Goal: Task Accomplishment & Management: Use online tool/utility

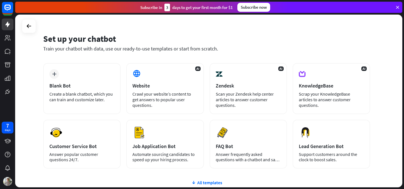
scroll to position [12, 0]
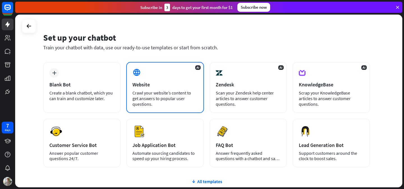
click at [141, 79] on div "AI Website Crawl your website’s content to get answers to popular user question…" at bounding box center [164, 87] width 77 height 51
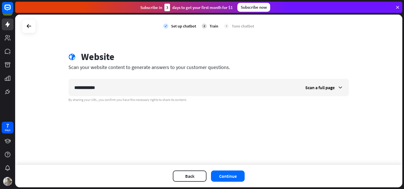
type input "**********"
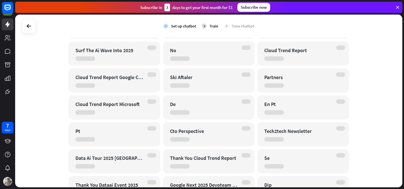
scroll to position [0, 0]
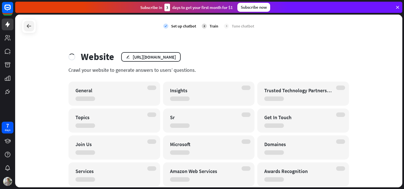
click at [30, 27] on icon at bounding box center [29, 26] width 7 height 7
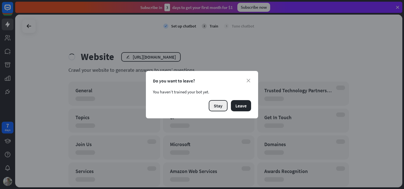
click at [212, 106] on button "Stay" at bounding box center [218, 105] width 19 height 11
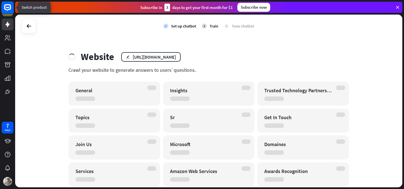
click at [7, 7] on icon at bounding box center [7, 7] width 3 height 1
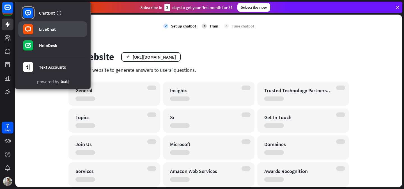
click at [48, 30] on div "LiveChat" at bounding box center [47, 29] width 17 height 6
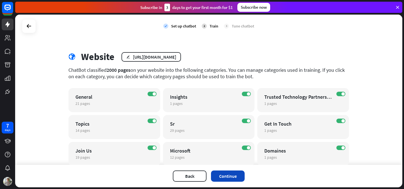
click at [229, 174] on button "Continue" at bounding box center [228, 175] width 34 height 11
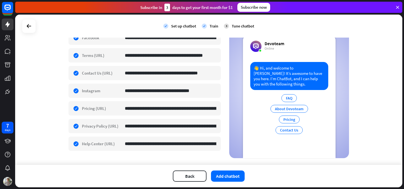
scroll to position [262, 0]
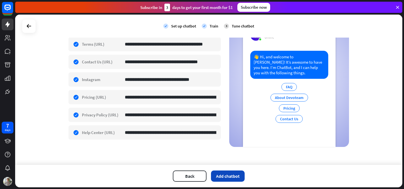
click at [225, 177] on button "Add chatbot" at bounding box center [228, 175] width 34 height 11
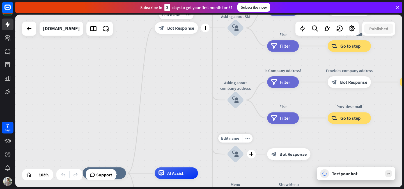
click at [183, 29] on span "Bot Response" at bounding box center [180, 28] width 27 height 6
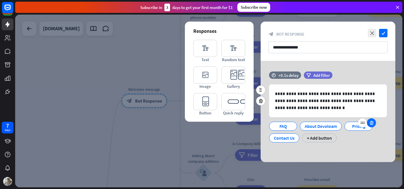
click at [371, 124] on icon at bounding box center [371, 122] width 5 height 5
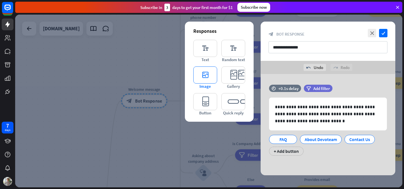
click at [204, 74] on icon "editor_image" at bounding box center [205, 74] width 24 height 17
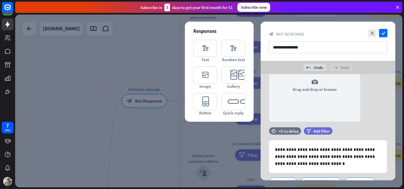
scroll to position [11, 0]
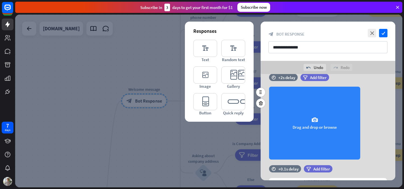
click at [317, 123] on icon "camera" at bounding box center [314, 120] width 7 height 7
click at [294, 112] on div "camera Drag and drop or browse" at bounding box center [314, 123] width 91 height 73
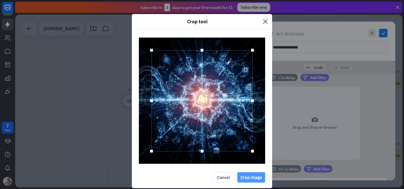
click at [248, 176] on button "Crop image" at bounding box center [251, 177] width 28 height 10
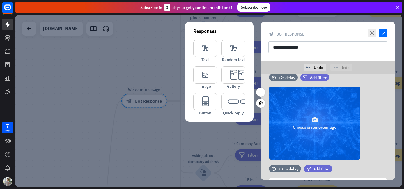
scroll to position [86, 0]
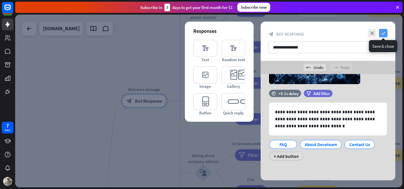
click at [384, 36] on icon "check" at bounding box center [383, 33] width 8 height 8
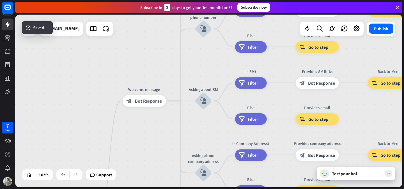
click at [342, 177] on div "Test your bot" at bounding box center [355, 173] width 78 height 13
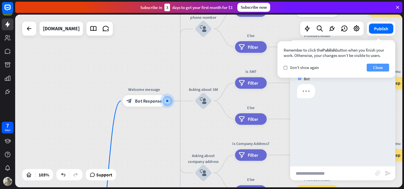
click at [376, 67] on button "Close" at bounding box center [377, 68] width 22 height 8
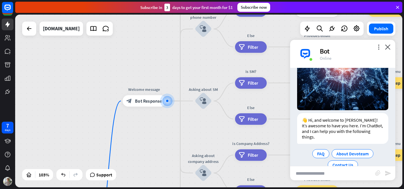
scroll to position [78, 0]
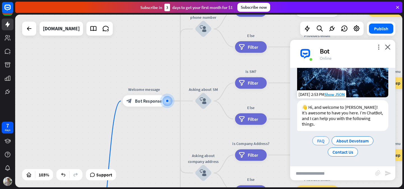
click at [319, 142] on span "FAQ" at bounding box center [321, 141] width 8 height 6
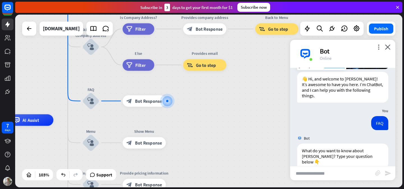
scroll to position [112, 0]
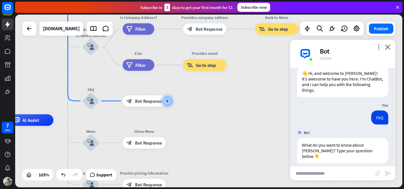
click at [322, 173] on input "text" at bounding box center [332, 173] width 85 height 14
type input "**********"
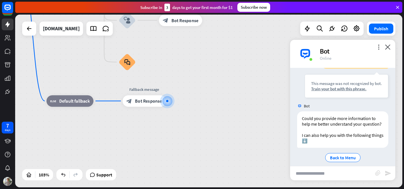
scroll to position [234, 0]
click at [329, 169] on input "text" at bounding box center [332, 173] width 85 height 14
type input "**********"
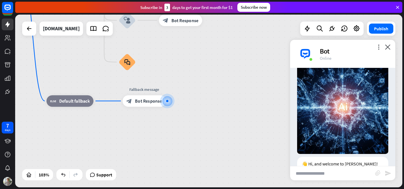
scroll to position [0, 0]
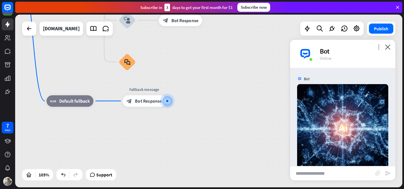
click at [378, 47] on icon "more_vert" at bounding box center [378, 46] width 5 height 5
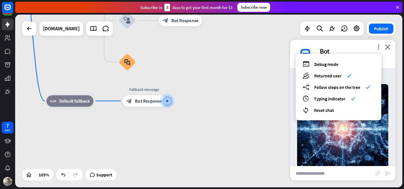
click at [358, 41] on div "more_vert debug Debug mode users Returned user check builder_tree Follow steps …" at bounding box center [342, 54] width 105 height 28
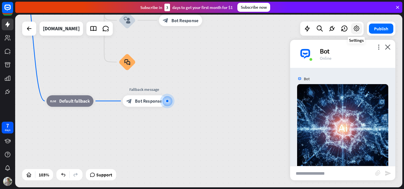
click at [352, 24] on div at bounding box center [356, 28] width 11 height 11
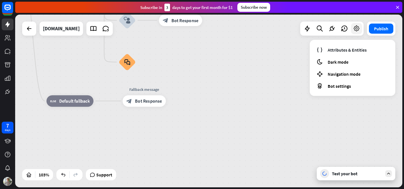
click at [353, 26] on icon at bounding box center [356, 28] width 7 height 7
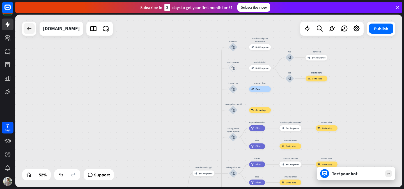
click at [27, 27] on icon at bounding box center [29, 28] width 7 height 7
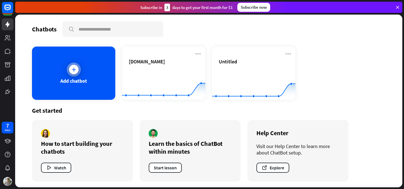
click at [84, 67] on div "Add chatbot" at bounding box center [73, 73] width 83 height 53
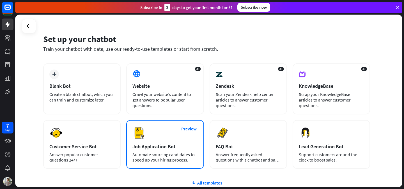
scroll to position [27, 0]
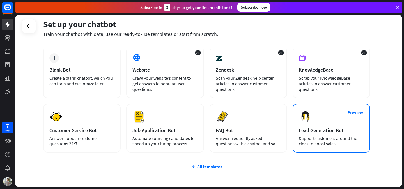
click at [323, 136] on div "Support customers around the clock to boost sales." at bounding box center [331, 141] width 65 height 11
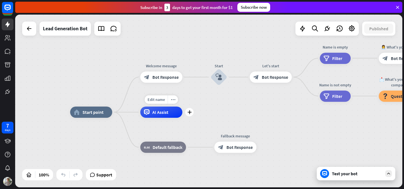
click at [165, 113] on span "AI Assist" at bounding box center [160, 112] width 16 height 6
click at [103, 34] on link at bounding box center [101, 28] width 11 height 11
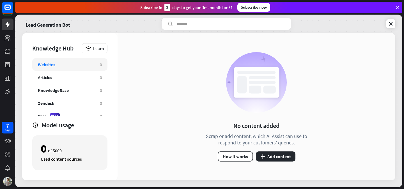
click at [80, 64] on div "Websites" at bounding box center [66, 65] width 56 height 6
click at [389, 28] on link at bounding box center [390, 23] width 9 height 9
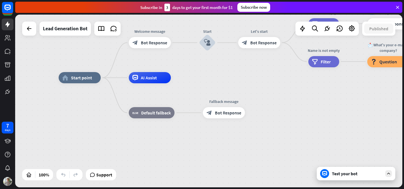
drag, startPoint x: 293, startPoint y: 83, endPoint x: 232, endPoint y: 100, distance: 63.3
click at [232, 101] on div "home_2 Start point Welcome message block_bot_response Bot Response Start block_…" at bounding box center [208, 101] width 387 height 173
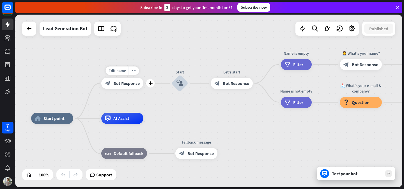
click at [124, 88] on div "block_bot_response Bot Response" at bounding box center [122, 83] width 42 height 11
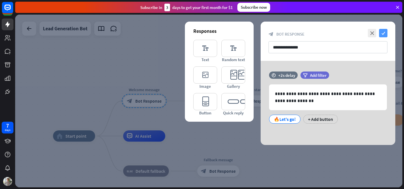
click at [382, 33] on icon "check" at bounding box center [383, 33] width 8 height 8
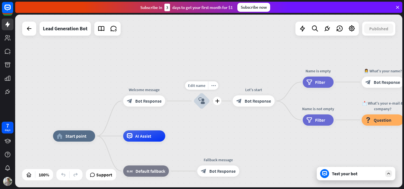
click at [200, 103] on icon "block_user_input" at bounding box center [201, 101] width 7 height 7
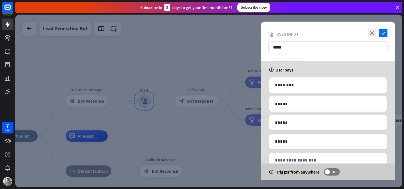
scroll to position [44, 0]
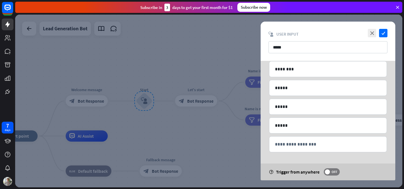
click at [193, 103] on div at bounding box center [208, 101] width 387 height 173
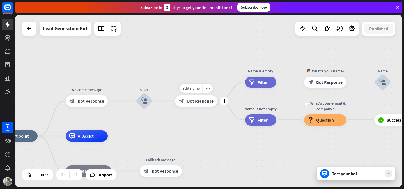
click at [187, 105] on div "block_bot_response Bot Response" at bounding box center [196, 100] width 42 height 11
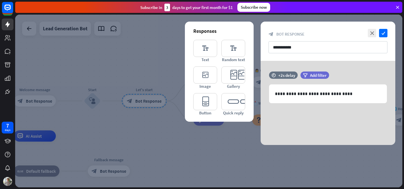
click at [148, 121] on div at bounding box center [208, 101] width 387 height 173
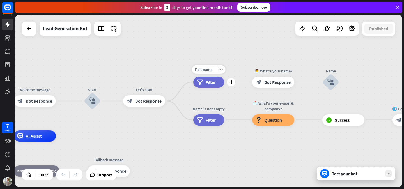
click at [212, 83] on span "Filter" at bounding box center [210, 82] width 10 height 6
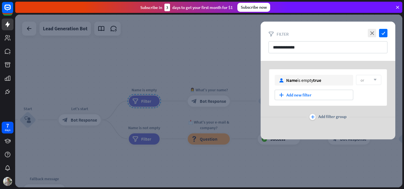
click at [195, 81] on div at bounding box center [208, 101] width 387 height 173
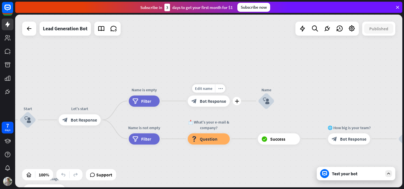
click at [204, 100] on span "Bot Response" at bounding box center [213, 101] width 26 height 6
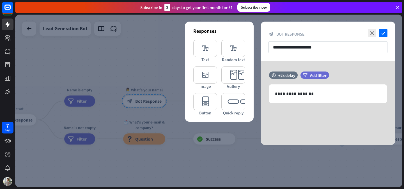
click at [162, 82] on div at bounding box center [208, 101] width 387 height 173
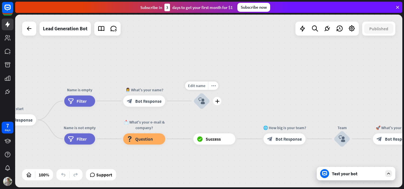
click at [196, 96] on div "block_user_input" at bounding box center [201, 101] width 17 height 17
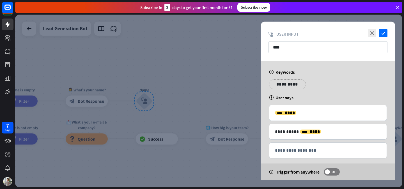
click at [193, 75] on div at bounding box center [208, 101] width 387 height 173
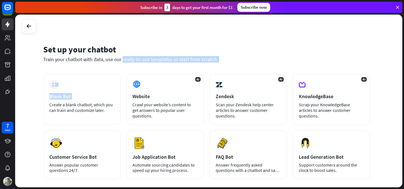
drag, startPoint x: 72, startPoint y: 100, endPoint x: 80, endPoint y: 56, distance: 44.9
click at [80, 56] on div "Set up your chatbot Train your chatbot with data, use our ready-to-use template…" at bounding box center [208, 101] width 387 height 173
click at [78, 60] on div "Train your chatbot with data, use our ready-to-use templates or start from scra…" at bounding box center [206, 59] width 327 height 6
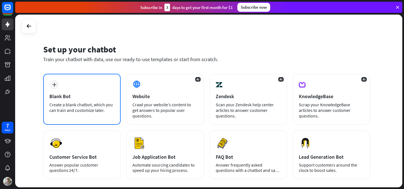
click at [77, 103] on div "Create a blank chatbot, which you can train and customize later." at bounding box center [81, 107] width 65 height 11
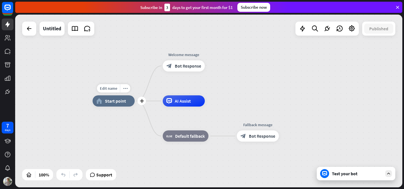
click at [115, 100] on span "Start point" at bounding box center [115, 101] width 21 height 6
click at [107, 88] on span "Edit name" at bounding box center [108, 88] width 17 height 5
click at [97, 104] on div "home_2 Start point" at bounding box center [114, 100] width 42 height 11
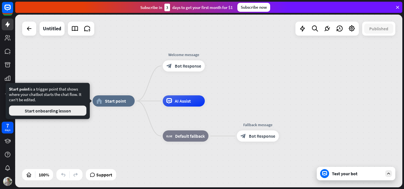
click at [71, 110] on button "Start onboarding lesson" at bounding box center [47, 111] width 77 height 10
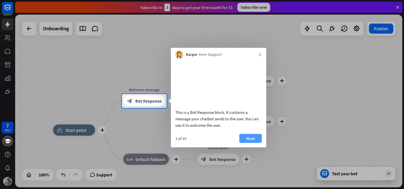
click at [248, 143] on button "Next" at bounding box center [250, 138] width 22 height 9
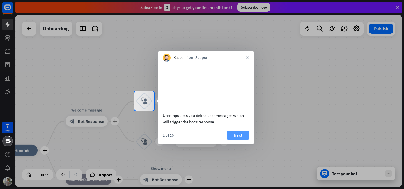
click at [244, 140] on button "Next" at bounding box center [237, 135] width 22 height 9
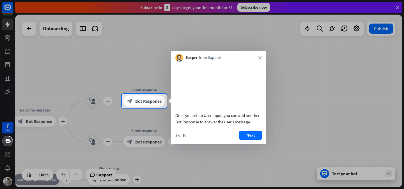
click at [244, 140] on button "Next" at bounding box center [250, 135] width 22 height 9
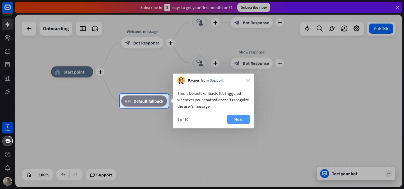
click at [237, 119] on button "Next" at bounding box center [238, 119] width 22 height 9
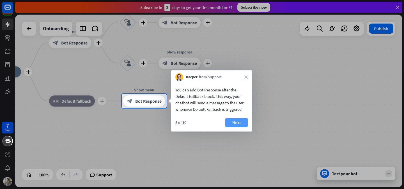
click at [239, 123] on button "Next" at bounding box center [236, 122] width 22 height 9
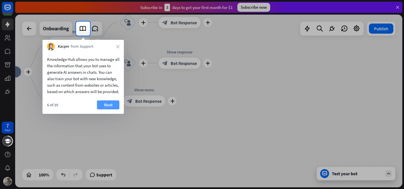
click at [112, 109] on button "Next" at bounding box center [108, 104] width 22 height 9
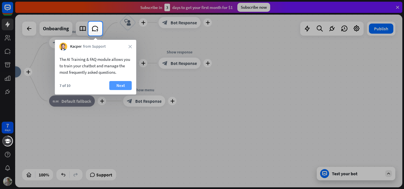
click at [119, 86] on button "Next" at bounding box center [120, 85] width 22 height 9
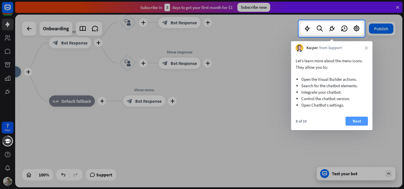
click at [358, 121] on button "Next" at bounding box center [356, 121] width 22 height 9
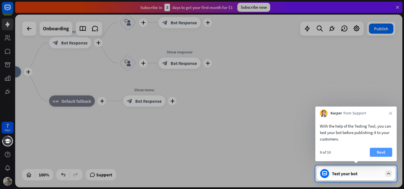
click at [378, 152] on button "Next" at bounding box center [380, 152] width 22 height 9
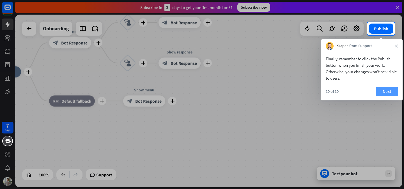
click at [392, 92] on button "Next" at bounding box center [386, 91] width 22 height 9
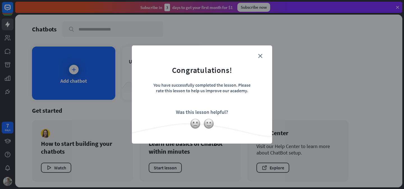
click at [262, 53] on form "Congratulations! You have successfully completed the lesson. Please rate this l…" at bounding box center [202, 85] width 126 height 67
click at [262, 54] on icon "close" at bounding box center [260, 56] width 4 height 4
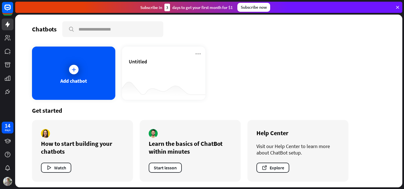
click at [152, 62] on div "Untitled" at bounding box center [164, 61] width 70 height 6
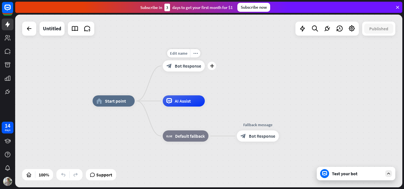
click at [185, 67] on span "Bot Response" at bounding box center [188, 66] width 26 height 6
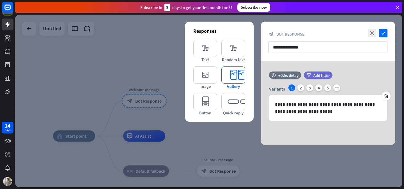
click at [232, 72] on icon "editor_card" at bounding box center [233, 74] width 24 height 17
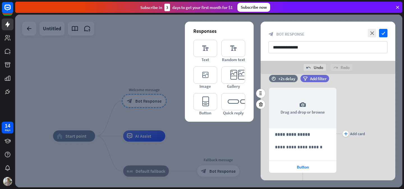
scroll to position [66, 0]
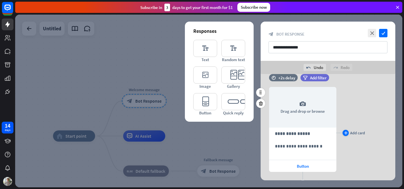
click at [346, 131] on icon "plus" at bounding box center [346, 132] width 4 height 3
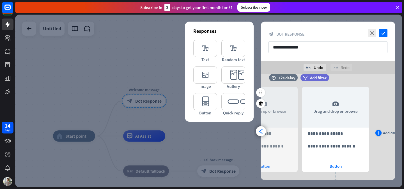
scroll to position [0, 46]
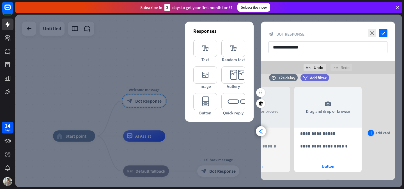
click at [371, 131] on icon "plus" at bounding box center [371, 132] width 4 height 3
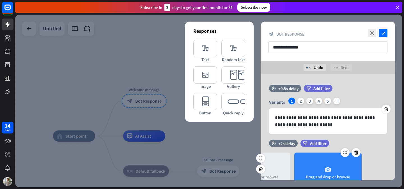
scroll to position [92, 0]
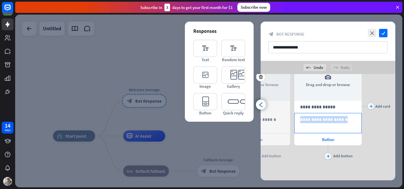
drag, startPoint x: 293, startPoint y: 125, endPoint x: 315, endPoint y: 123, distance: 21.4
click at [315, 124] on div "**********" at bounding box center [327, 106] width 135 height 109
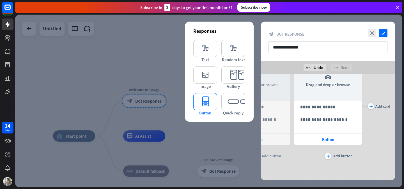
click at [207, 101] on icon "editor_button" at bounding box center [205, 101] width 24 height 17
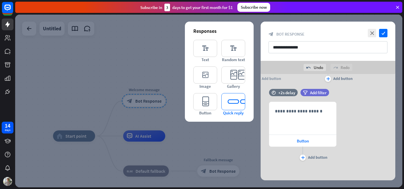
scroll to position [171, 0]
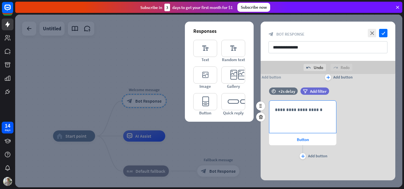
click at [282, 122] on div "**********" at bounding box center [302, 117] width 67 height 32
click at [278, 140] on div "Button" at bounding box center [302, 139] width 67 height 12
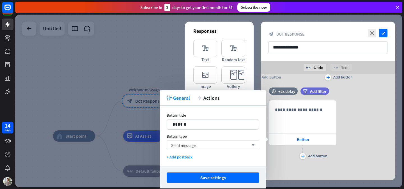
click at [220, 145] on div "Send message arrow_down" at bounding box center [213, 145] width 93 height 10
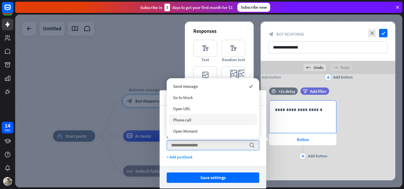
click at [287, 121] on div "**********" at bounding box center [302, 117] width 67 height 32
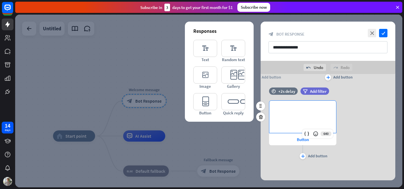
click at [351, 111] on div "**********" at bounding box center [327, 130] width 135 height 60
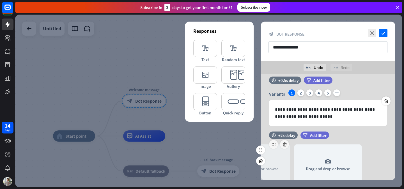
scroll to position [0, 0]
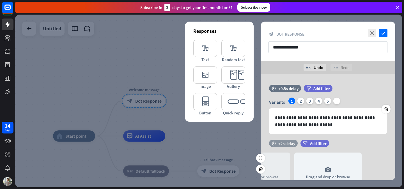
click at [279, 143] on div "+2s delay" at bounding box center [286, 143] width 17 height 5
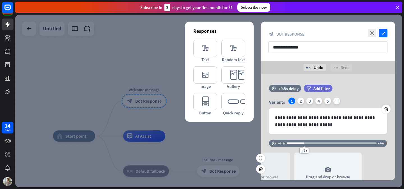
click at [293, 143] on div at bounding box center [295, 143] width 17 height 2
click at [293, 143] on div "+0.9s" at bounding box center [294, 143] width 4 height 4
drag, startPoint x: 293, startPoint y: 143, endPoint x: 290, endPoint y: 143, distance: 3.1
click at [290, 143] on div "+0.5s" at bounding box center [291, 143] width 4 height 4
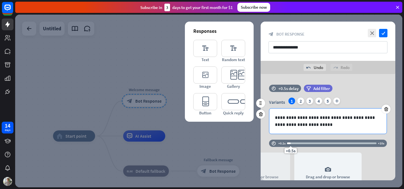
click at [271, 132] on div "**********" at bounding box center [327, 120] width 117 height 25
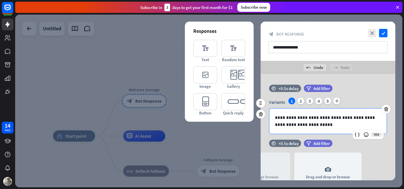
click at [273, 118] on div "**********" at bounding box center [327, 120] width 117 height 25
click at [356, 135] on icon at bounding box center [357, 135] width 6 height 6
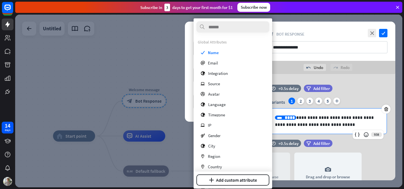
click at [299, 114] on p "**********" at bounding box center [328, 121] width 106 height 14
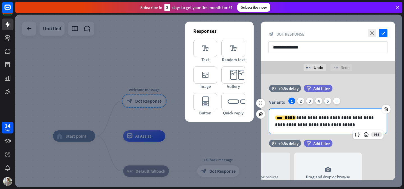
click at [296, 117] on p "**********" at bounding box center [328, 121] width 106 height 14
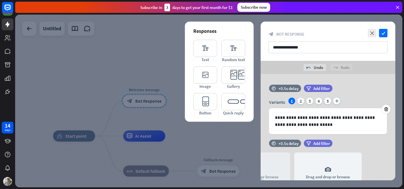
click at [337, 50] on input "**********" at bounding box center [327, 47] width 119 height 12
click at [228, 50] on icon "editor_text" at bounding box center [233, 48] width 24 height 17
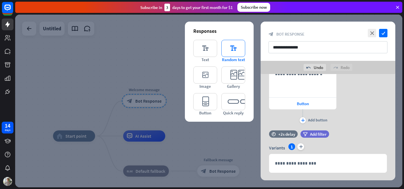
scroll to position [219, 0]
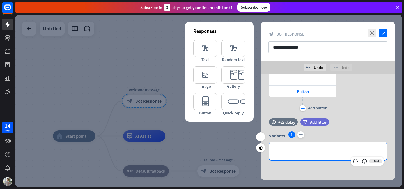
click at [293, 152] on p "**********" at bounding box center [328, 151] width 106 height 7
click at [299, 145] on div "**********" at bounding box center [327, 151] width 117 height 18
click at [260, 149] on icon at bounding box center [260, 147] width 5 height 5
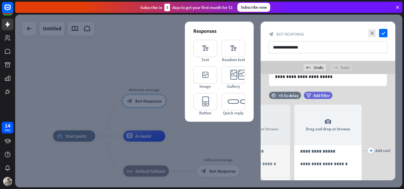
scroll to position [52, 0]
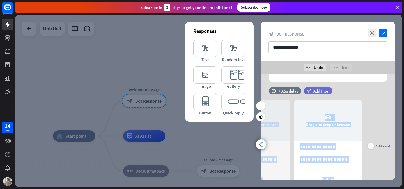
drag, startPoint x: 287, startPoint y: 120, endPoint x: 370, endPoint y: 120, distance: 82.4
click at [369, 120] on div "**********" at bounding box center [327, 146] width 135 height 109
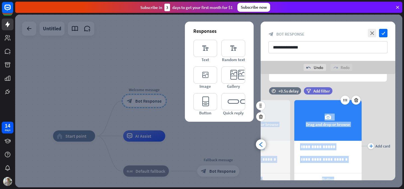
click at [332, 121] on div "camera Drag and drop or browse" at bounding box center [327, 120] width 67 height 41
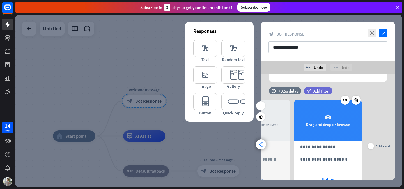
drag, startPoint x: 293, startPoint y: 142, endPoint x: 359, endPoint y: 140, distance: 66.7
click at [359, 140] on div "**********" at bounding box center [327, 146] width 135 height 109
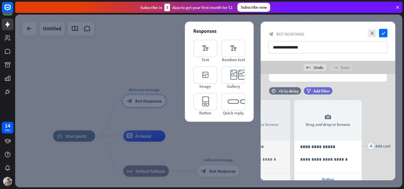
click at [388, 35] on div "**********" at bounding box center [327, 41] width 135 height 39
click at [384, 34] on icon "check" at bounding box center [383, 33] width 8 height 8
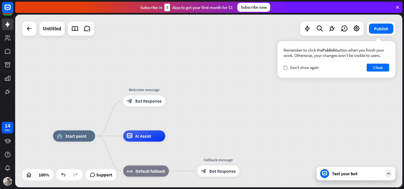
click at [343, 175] on div "Test your bot" at bounding box center [357, 174] width 50 height 6
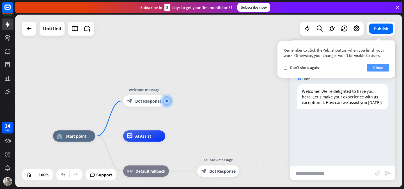
click at [375, 69] on button "Close" at bounding box center [377, 68] width 22 height 8
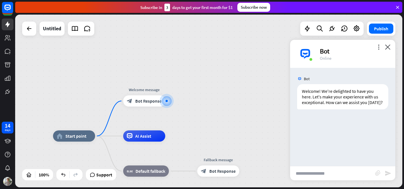
click at [324, 123] on div "Bot Welcome! We're delighted to have you here. Let's make your experience with …" at bounding box center [342, 117] width 105 height 98
click at [144, 102] on span "Bot Response" at bounding box center [148, 101] width 26 height 6
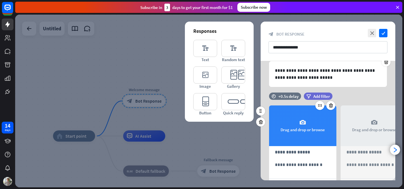
scroll to position [41, 0]
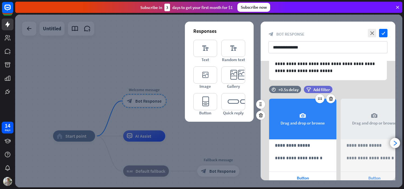
click at [299, 115] on icon "camera" at bounding box center [302, 115] width 7 height 7
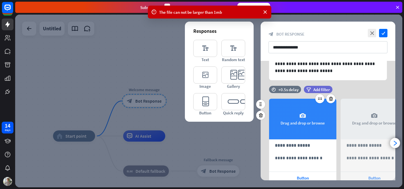
click at [285, 110] on div "camera Drag and drop or browse" at bounding box center [302, 119] width 67 height 41
click at [310, 120] on div "camera Drag and drop or browse" at bounding box center [302, 119] width 67 height 41
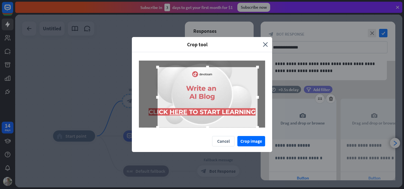
drag, startPoint x: 245, startPoint y: 120, endPoint x: 268, endPoint y: 130, distance: 25.0
click at [269, 130] on div at bounding box center [202, 94] width 140 height 84
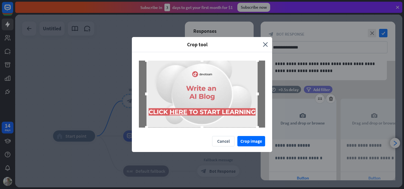
drag, startPoint x: 158, startPoint y: 67, endPoint x: 116, endPoint y: 44, distance: 47.8
click at [116, 44] on div "Crop tool close Cancel Crop image" at bounding box center [202, 94] width 404 height 189
click at [252, 140] on button "Crop image" at bounding box center [251, 141] width 28 height 10
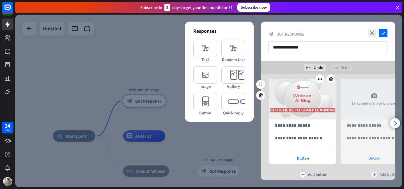
scroll to position [60, 0]
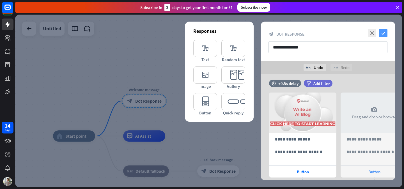
click at [386, 36] on icon "check" at bounding box center [383, 33] width 8 height 8
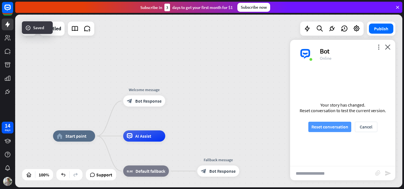
click at [330, 128] on button "Reset conversation" at bounding box center [329, 127] width 43 height 10
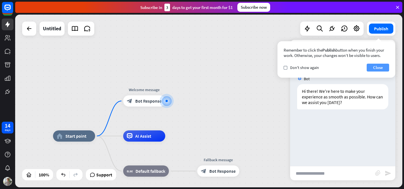
click at [372, 68] on button "Close" at bounding box center [377, 68] width 22 height 8
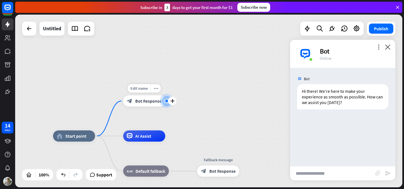
click at [164, 101] on div at bounding box center [167, 101] width 6 height 6
click at [151, 102] on span "Bot Response" at bounding box center [148, 101] width 26 height 6
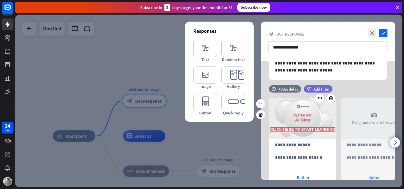
scroll to position [88, 0]
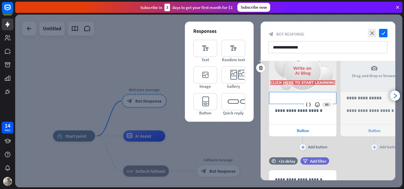
click at [285, 98] on p "**********" at bounding box center [303, 97] width 56 height 7
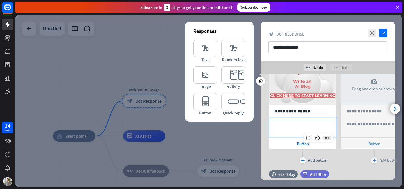
click at [281, 124] on p "**********" at bounding box center [303, 123] width 56 height 7
click at [300, 145] on span "Button" at bounding box center [303, 143] width 12 height 5
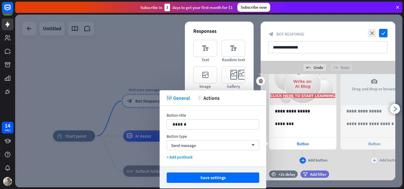
click at [303, 159] on icon "plus" at bounding box center [303, 160] width 4 height 3
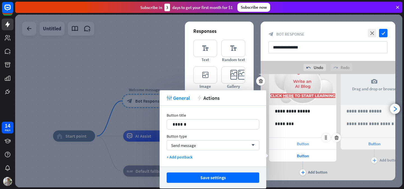
click at [285, 145] on div "Button" at bounding box center [302, 144] width 67 height 12
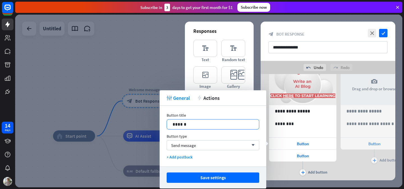
click at [186, 123] on p "******" at bounding box center [212, 124] width 81 height 7
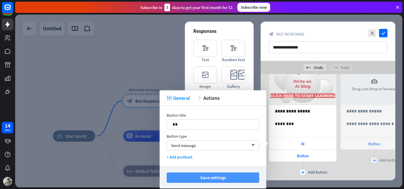
click at [199, 175] on button "Save settings" at bounding box center [213, 177] width 93 height 10
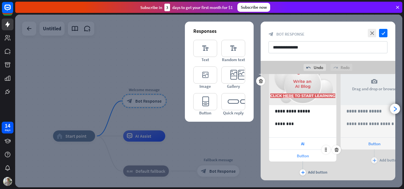
click at [298, 156] on span "Button" at bounding box center [303, 155] width 12 height 5
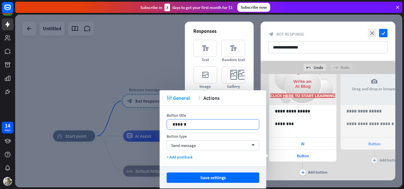
click at [182, 125] on p "******" at bounding box center [212, 124] width 81 height 7
drag, startPoint x: 345, startPoint y: 161, endPoint x: 343, endPoint y: 159, distance: 3.0
click at [345, 161] on div "plus Add button" at bounding box center [373, 156] width 67 height 14
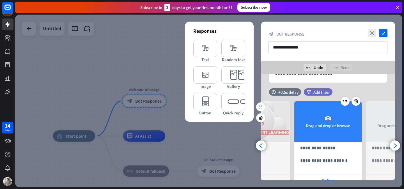
scroll to position [40, 0]
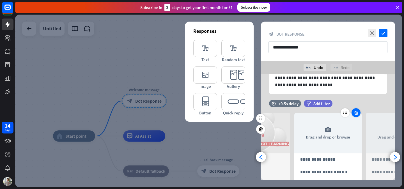
click at [356, 113] on icon at bounding box center [355, 112] width 5 height 5
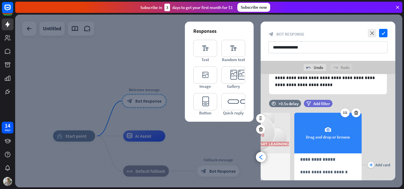
click at [321, 126] on div "camera Drag and drop or browse" at bounding box center [327, 133] width 67 height 41
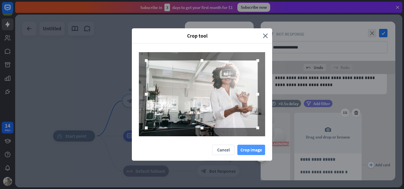
click at [255, 149] on button "Crop image" at bounding box center [251, 150] width 28 height 10
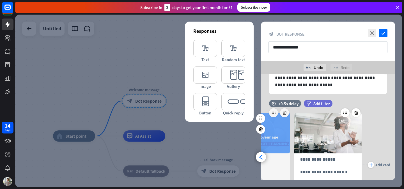
click at [268, 130] on div "camera Choose or remove image" at bounding box center [256, 133] width 67 height 41
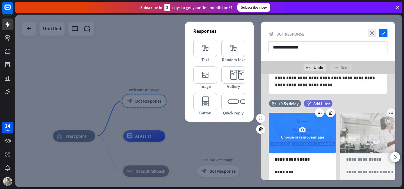
scroll to position [0, 0]
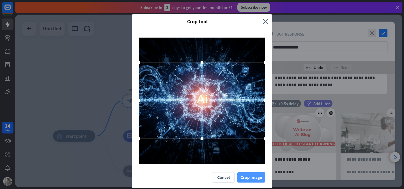
click at [249, 176] on button "Crop image" at bounding box center [251, 177] width 28 height 10
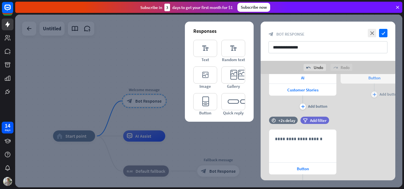
scroll to position [157, 0]
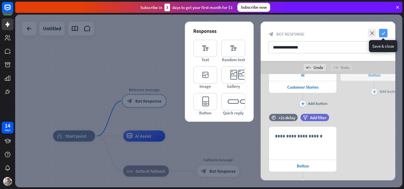
click at [382, 35] on icon "check" at bounding box center [383, 33] width 8 height 8
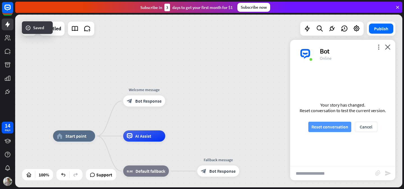
click at [330, 130] on button "Reset conversation" at bounding box center [329, 127] width 43 height 10
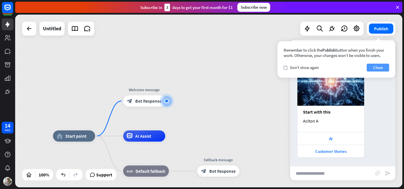
scroll to position [54, 0]
click at [375, 67] on button "Close" at bounding box center [377, 68] width 22 height 8
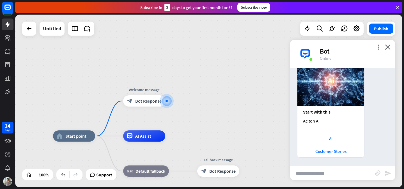
scroll to position [0, 0]
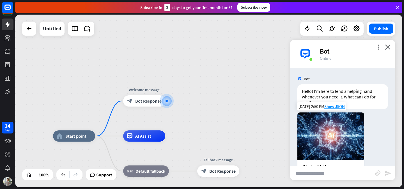
click at [370, 117] on div at bounding box center [368, 162] width 5 height 100
click at [148, 102] on span "Bot Response" at bounding box center [148, 101] width 26 height 6
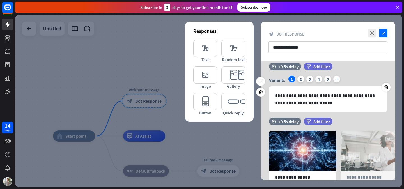
scroll to position [10, 0]
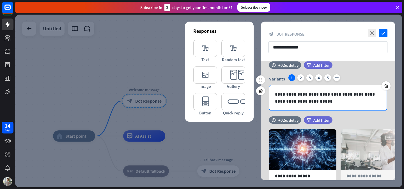
click at [295, 97] on p "**********" at bounding box center [328, 98] width 106 height 14
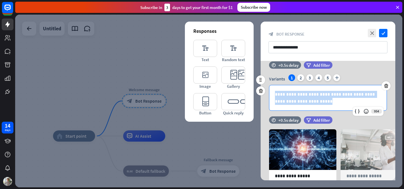
click at [295, 97] on p "**********" at bounding box center [328, 98] width 106 height 14
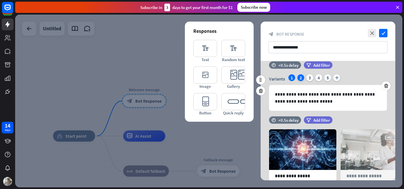
click at [300, 78] on div "2" at bounding box center [300, 77] width 7 height 7
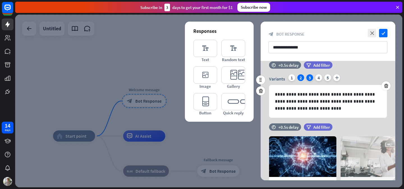
click at [309, 77] on div "3" at bounding box center [309, 77] width 7 height 7
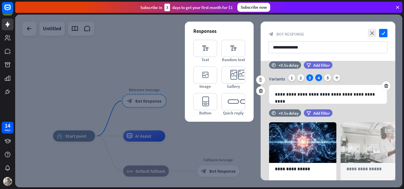
click at [316, 77] on div "4" at bounding box center [318, 77] width 7 height 7
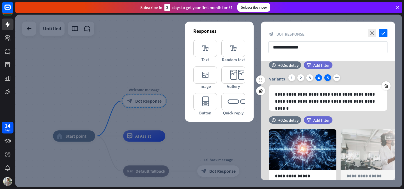
click at [325, 78] on div "5" at bounding box center [327, 77] width 7 height 7
click at [293, 78] on div "1" at bounding box center [291, 77] width 7 height 7
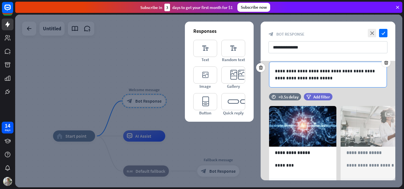
scroll to position [53, 0]
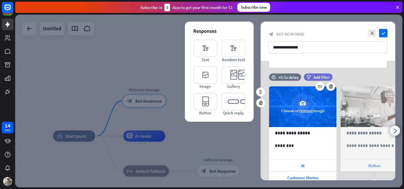
click at [295, 104] on div "camera Choose or remove image" at bounding box center [302, 106] width 67 height 41
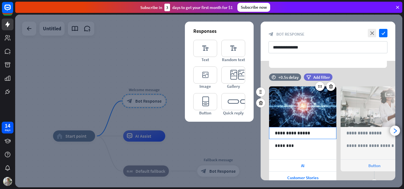
scroll to position [148, 0]
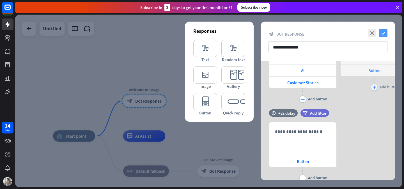
click at [383, 33] on icon "check" at bounding box center [383, 33] width 8 height 8
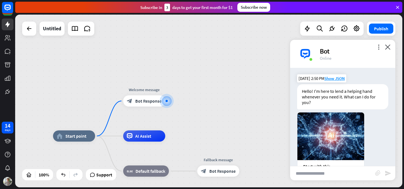
scroll to position [54, 0]
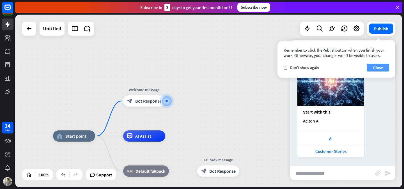
click at [375, 69] on button "Close" at bounding box center [377, 68] width 22 height 8
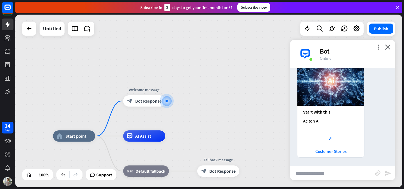
click at [316, 172] on input "text" at bounding box center [332, 173] width 85 height 14
type input "**********"
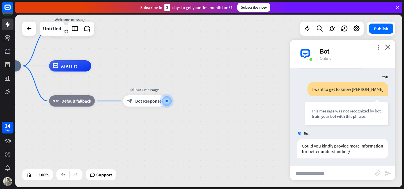
scroll to position [144, 0]
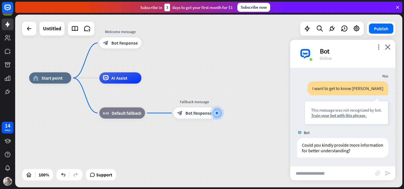
drag, startPoint x: 243, startPoint y: 113, endPoint x: 305, endPoint y: 133, distance: 65.8
click at [305, 133] on div "home_2 Start point Welcome message block_bot_response Bot Response AI Assist bl…" at bounding box center [208, 101] width 387 height 173
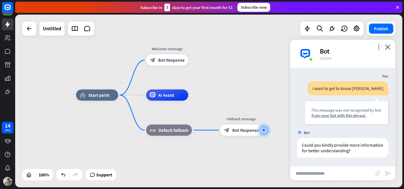
drag, startPoint x: 246, startPoint y: 89, endPoint x: 281, endPoint y: 97, distance: 36.1
click at [281, 97] on div "home_2 Start point Welcome message block_bot_response Bot Response AI Assist bl…" at bounding box center [269, 181] width 387 height 173
click at [392, 46] on div "more_vert close Bot Online" at bounding box center [342, 54] width 105 height 28
click at [76, 28] on icon at bounding box center [74, 28] width 7 height 7
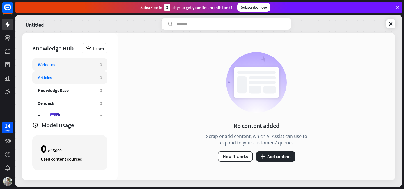
click at [71, 74] on div "Articles 0" at bounding box center [69, 77] width 75 height 12
click at [396, 26] on div "Untitled Knowledge Hub Learn Websites 0 Articles 0 KnowledgeBase 0 Zendesk 0 Fi…" at bounding box center [208, 101] width 387 height 173
click at [272, 155] on button "plus Add content" at bounding box center [276, 156] width 40 height 10
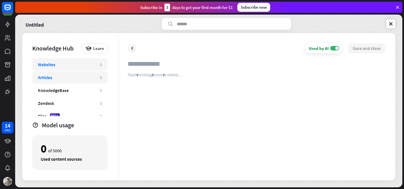
click at [70, 63] on div "Websites" at bounding box center [66, 65] width 56 height 6
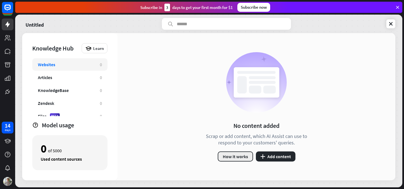
click at [240, 155] on button "How it works" at bounding box center [235, 156] width 35 height 10
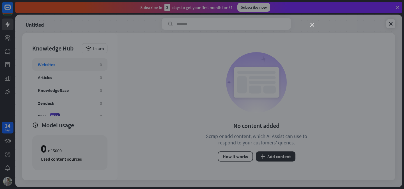
click at [312, 24] on icon "close" at bounding box center [312, 25] width 4 height 4
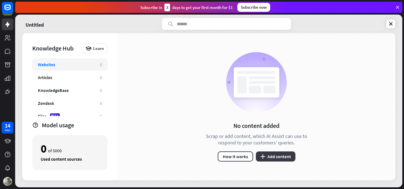
click at [273, 152] on button "plus Add content" at bounding box center [276, 156] width 40 height 10
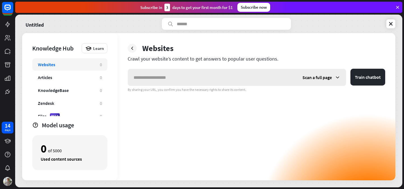
click at [317, 81] on div "Scan a full page" at bounding box center [321, 77] width 49 height 17
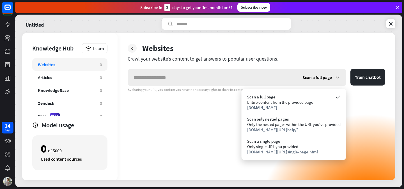
click at [318, 75] on span "Scan a full page" at bounding box center [316, 78] width 29 height 6
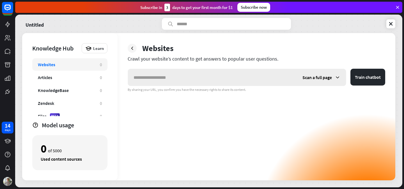
click at [318, 75] on span "Scan a full page" at bounding box center [316, 78] width 29 height 6
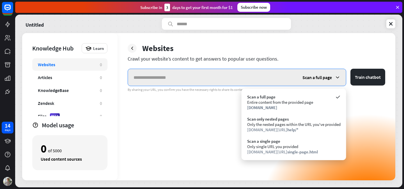
click at [236, 82] on input "text" at bounding box center [212, 77] width 169 height 17
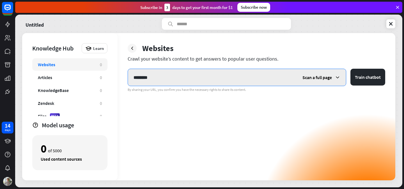
click at [240, 75] on input "********" at bounding box center [212, 77] width 169 height 17
paste input "**********"
type input "**********"
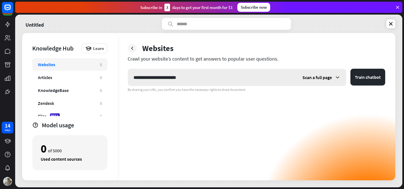
click at [319, 81] on div "Scan a full page" at bounding box center [321, 77] width 49 height 17
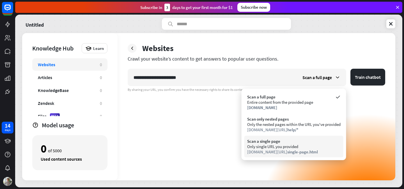
click at [287, 152] on span "single-page.html" at bounding box center [302, 151] width 31 height 5
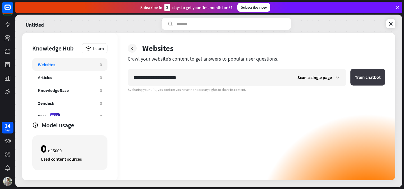
click at [359, 80] on button "Train chatbot" at bounding box center [367, 77] width 35 height 17
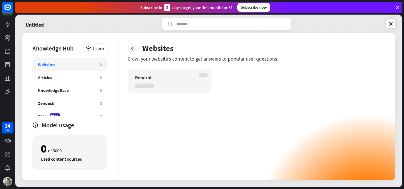
click at [183, 77] on div "General" at bounding box center [165, 77] width 60 height 6
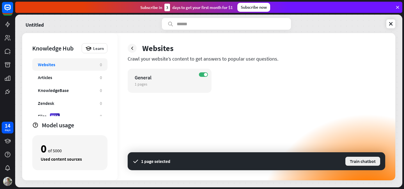
click at [362, 161] on button "Train chatbot" at bounding box center [363, 161] width 36 height 10
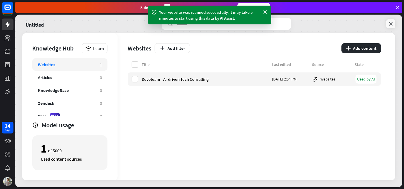
click at [391, 24] on icon at bounding box center [391, 24] width 6 height 6
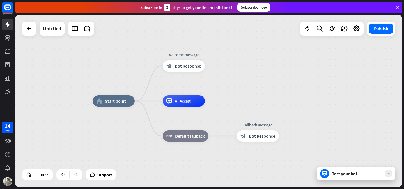
click at [338, 171] on div "Test your bot" at bounding box center [357, 174] width 50 height 6
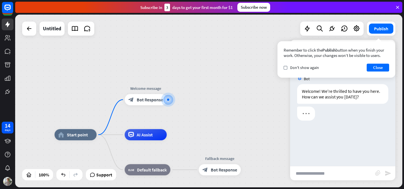
click at [325, 177] on input "text" at bounding box center [332, 173] width 85 height 14
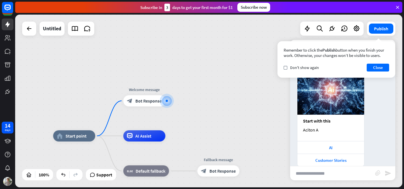
scroll to position [49, 0]
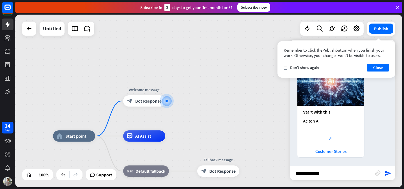
type input "**********"
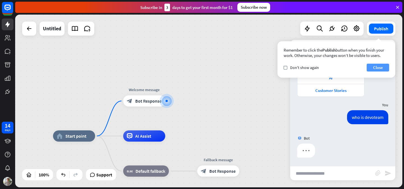
click at [375, 65] on button "Close" at bounding box center [377, 68] width 22 height 8
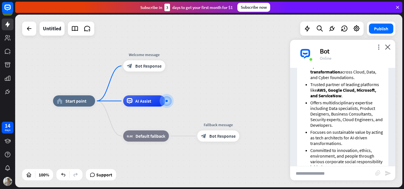
scroll to position [252, 0]
click at [318, 171] on input "text" at bounding box center [332, 173] width 85 height 14
type input "**********"
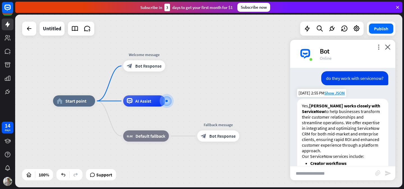
scroll to position [390, 0]
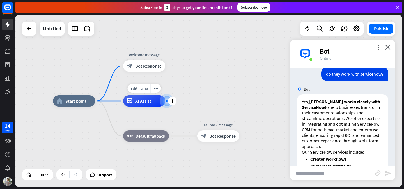
click at [147, 102] on span "AI Assist" at bounding box center [143, 101] width 16 height 6
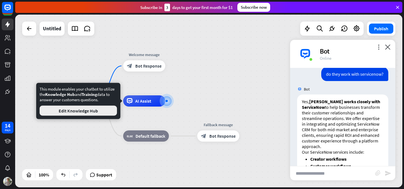
click at [106, 112] on button "Edit Knowledge Hub" at bounding box center [78, 111] width 77 height 10
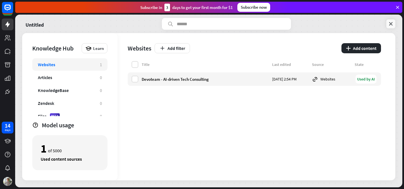
click at [387, 26] on link at bounding box center [390, 23] width 9 height 9
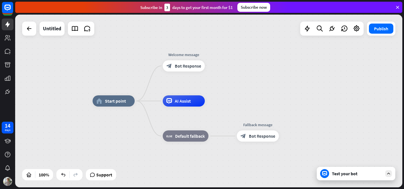
click at [348, 173] on div "Test your bot" at bounding box center [357, 174] width 50 height 6
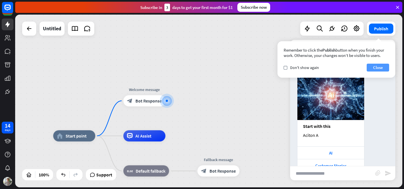
scroll to position [54, 0]
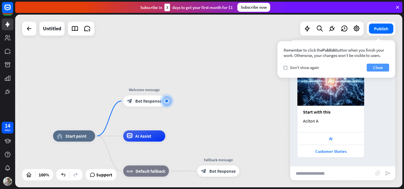
click at [378, 67] on button "Close" at bounding box center [377, 68] width 22 height 8
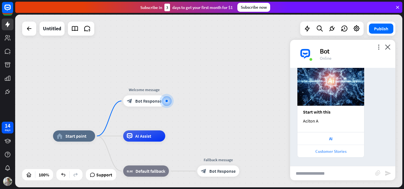
click at [330, 149] on div "Customer Stories" at bounding box center [330, 151] width 61 height 5
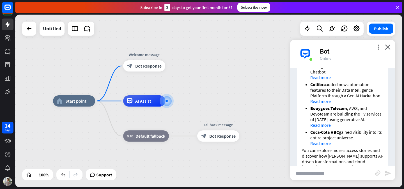
scroll to position [294, 0]
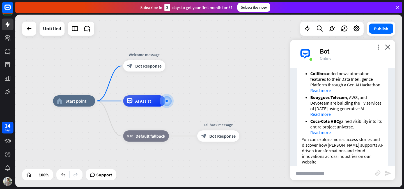
click at [330, 141] on p "You can explore more success stories and discover how [PERSON_NAME] supports AI…" at bounding box center [343, 151] width 82 height 28
click at [325, 147] on p "You can explore more success stories and discover how [PERSON_NAME] supports AI…" at bounding box center [343, 151] width 82 height 28
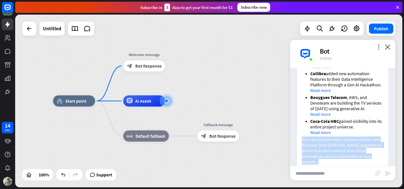
click at [325, 147] on p "You can explore more success stories and discover how [PERSON_NAME] supports AI…" at bounding box center [343, 151] width 82 height 28
click at [324, 147] on p "You can explore more success stories and discover how [PERSON_NAME] supports AI…" at bounding box center [343, 151] width 82 height 28
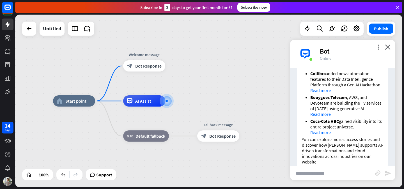
click at [319, 172] on input "text" at bounding box center [332, 173] width 85 height 14
type input "**********"
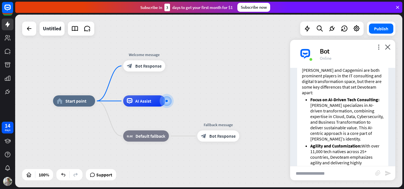
scroll to position [441, 0]
click at [166, 102] on div at bounding box center [167, 101] width 6 height 6
click at [152, 101] on div "AI Assist" at bounding box center [144, 100] width 42 height 11
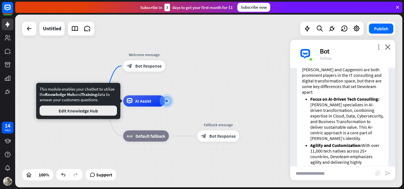
click at [100, 110] on button "Edit Knowledge Hub" at bounding box center [78, 111] width 77 height 10
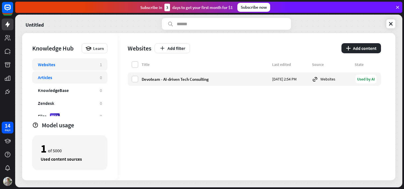
click at [77, 77] on div "Articles" at bounding box center [66, 78] width 56 height 6
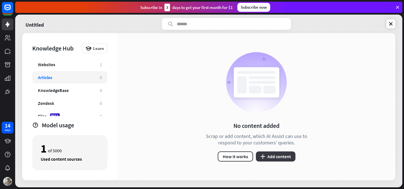
click at [281, 157] on button "plus Add content" at bounding box center [276, 156] width 40 height 10
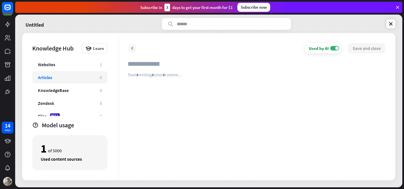
click at [129, 50] on icon at bounding box center [132, 48] width 6 height 6
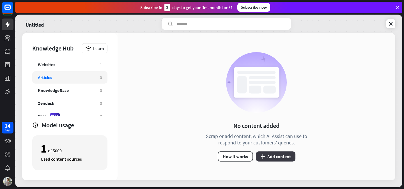
click at [265, 154] on button "plus Add content" at bounding box center [276, 156] width 40 height 10
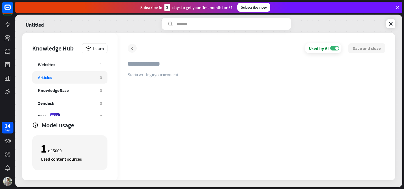
click at [132, 48] on icon at bounding box center [132, 48] width 6 height 6
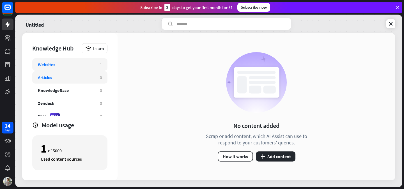
click at [80, 63] on div "Websites" at bounding box center [66, 65] width 56 height 6
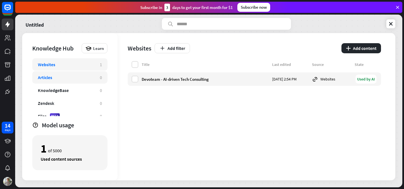
click at [75, 77] on div "Articles" at bounding box center [66, 78] width 56 height 6
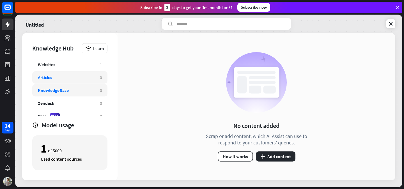
click at [72, 93] on div "KnowledgeBase 0" at bounding box center [69, 90] width 75 height 12
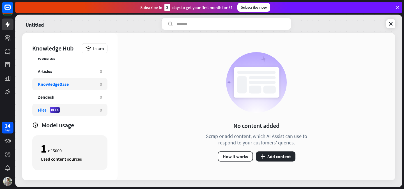
click at [68, 107] on div "Files BETA 0" at bounding box center [69, 110] width 75 height 12
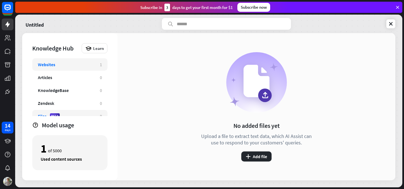
click at [62, 64] on div "Websites" at bounding box center [66, 65] width 56 height 6
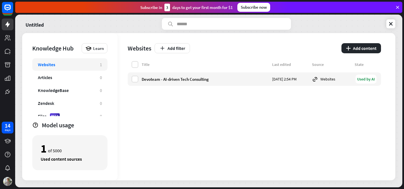
click at [395, 24] on div "Untitled Knowledge Hub Learn Websites 1 Articles 0 KnowledgeBase 0 Zendesk 0 Fi…" at bounding box center [208, 101] width 387 height 173
click at [389, 24] on icon at bounding box center [391, 24] width 6 height 6
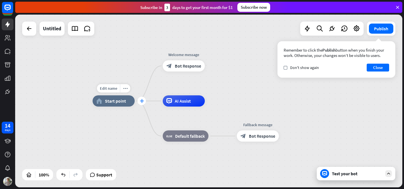
click at [141, 101] on icon "plus" at bounding box center [142, 101] width 4 height 4
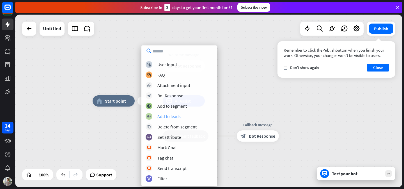
click at [170, 116] on div "Add to leads" at bounding box center [168, 117] width 23 height 6
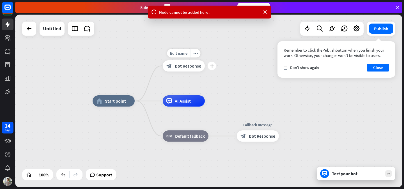
click at [186, 68] on span "Bot Response" at bounding box center [188, 66] width 26 height 6
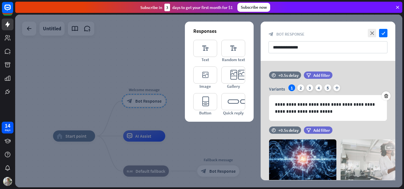
click at [152, 75] on div at bounding box center [208, 101] width 387 height 173
